Goal: Task Accomplishment & Management: Manage account settings

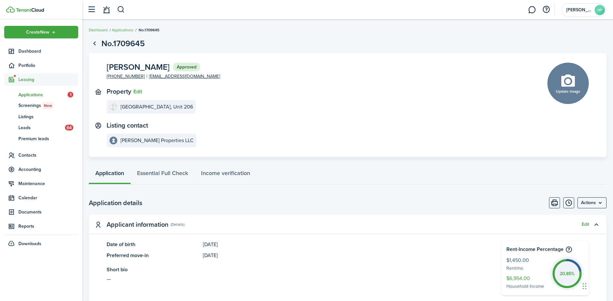
click at [38, 97] on span "Applications" at bounding box center [42, 94] width 49 height 7
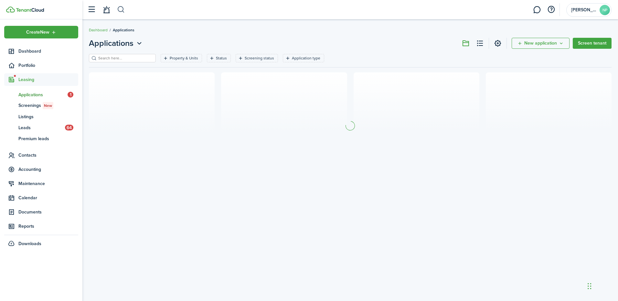
click at [124, 12] on button "button" at bounding box center [121, 9] width 8 height 11
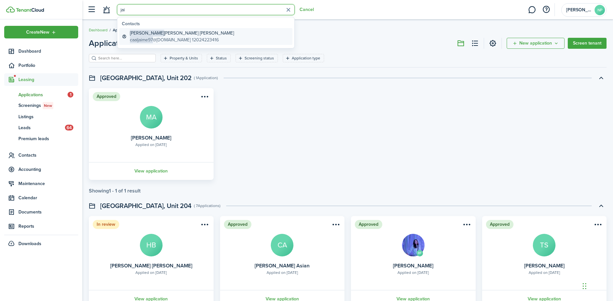
type input "jai"
click at [173, 39] on global-search-item-description "caaljaime97 @[DOMAIN_NAME] 12024223416" at bounding box center [182, 39] width 104 height 7
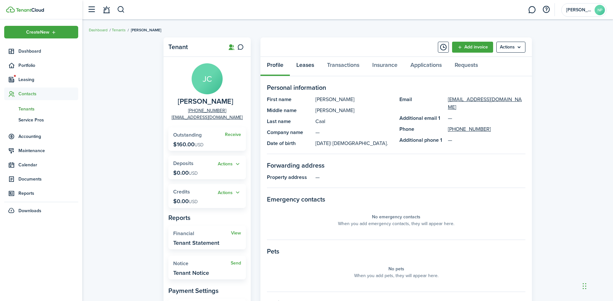
click at [309, 65] on link "Leases" at bounding box center [305, 66] width 31 height 19
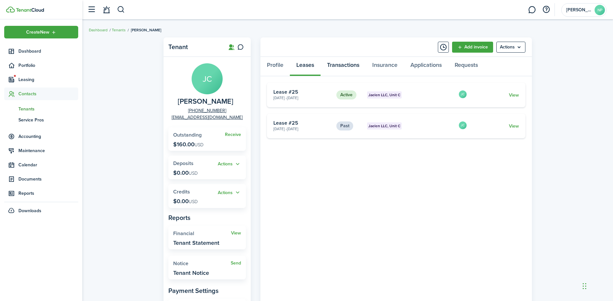
click at [356, 66] on link "Transactions" at bounding box center [342, 66] width 45 height 19
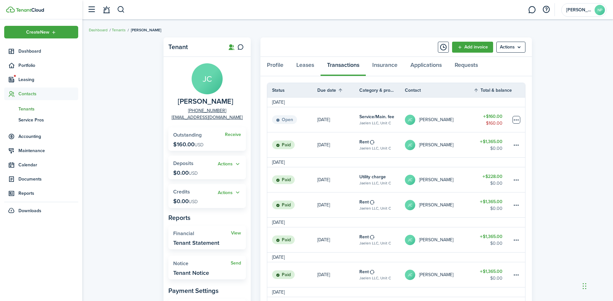
click at [515, 122] on table-menu-btn-icon at bounding box center [516, 120] width 8 height 8
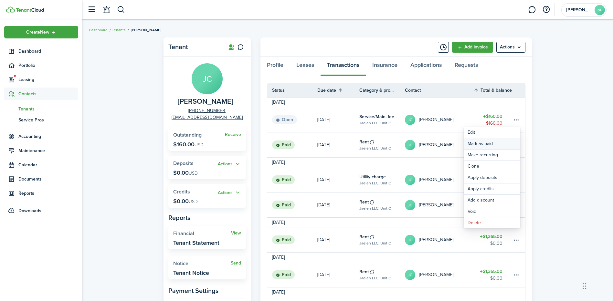
click at [510, 142] on link "Mark as paid" at bounding box center [491, 143] width 57 height 11
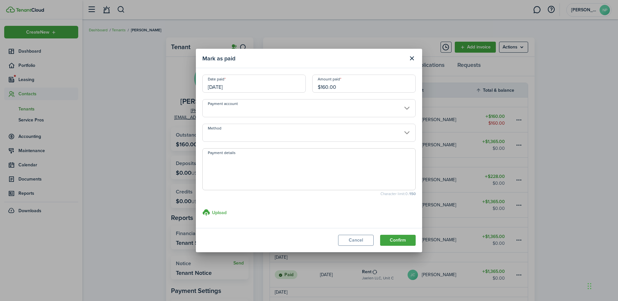
click at [231, 88] on input "[DATE]" at bounding box center [253, 84] width 103 height 18
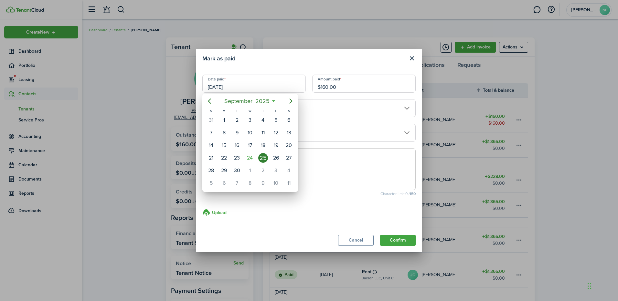
click at [327, 147] on div at bounding box center [308, 150] width 721 height 404
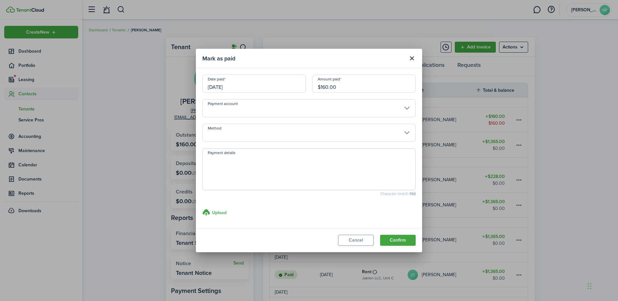
click at [308, 146] on modal-body "Date paid [DATE] Amount paid $160.00 Payment account Method Payment details Cha…" at bounding box center [309, 148] width 226 height 160
click at [308, 141] on input "Method" at bounding box center [308, 133] width 213 height 18
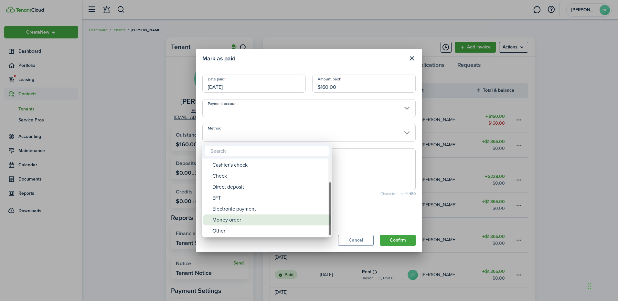
drag, startPoint x: 265, startPoint y: 221, endPoint x: 257, endPoint y: 180, distance: 41.2
click at [265, 220] on div "Money order" at bounding box center [269, 219] width 114 height 11
type input "Money order"
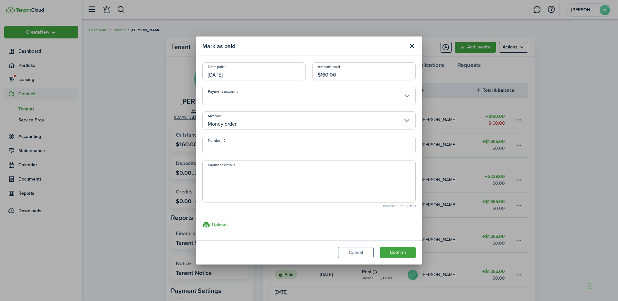
click at [258, 149] on input "Number, #" at bounding box center [308, 145] width 213 height 18
type input "4702515027"
click at [407, 251] on button "Confirm" at bounding box center [398, 252] width 36 height 11
